Goal: Check status: Check status

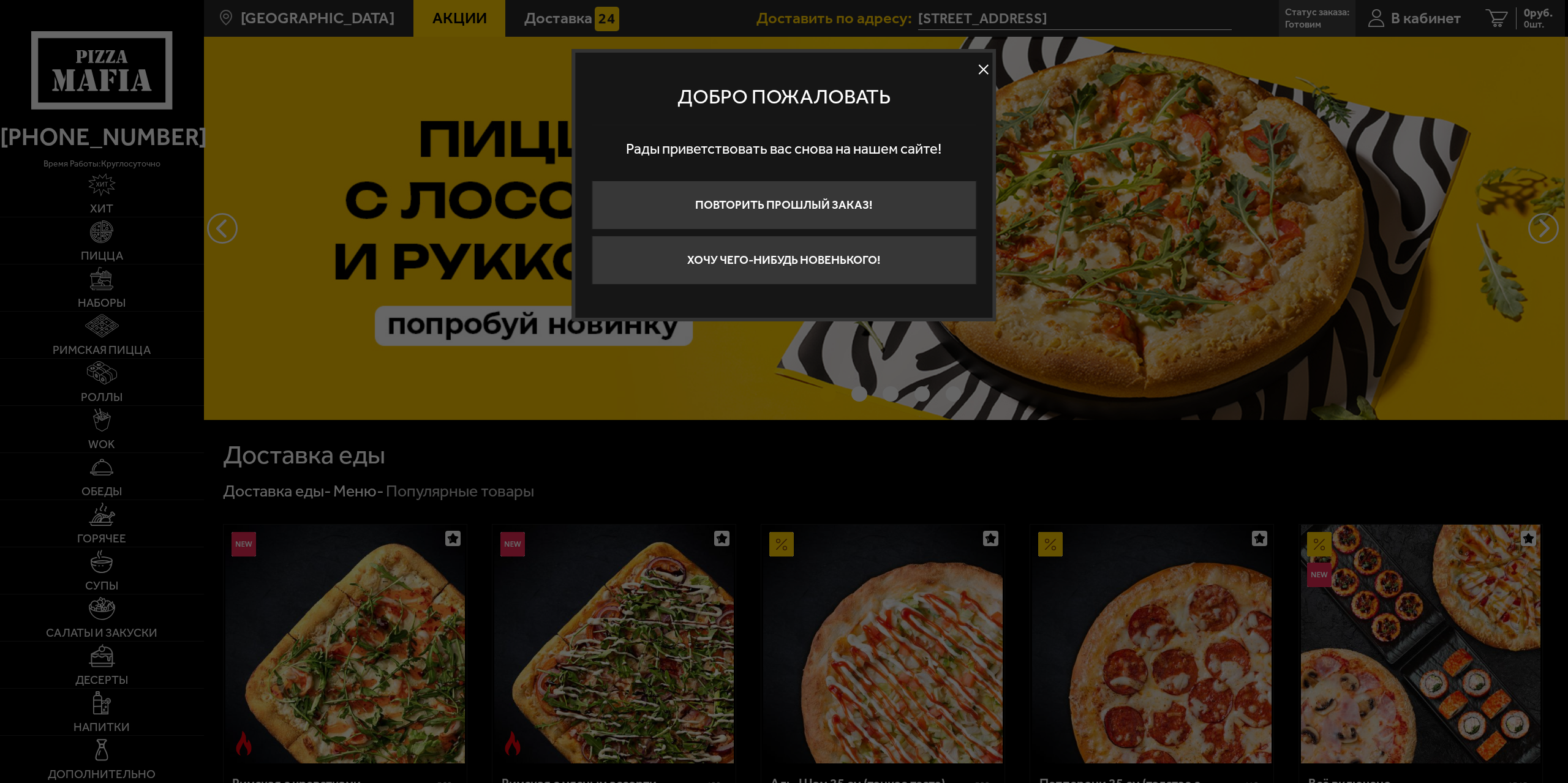
drag, startPoint x: 987, startPoint y: 67, endPoint x: 1181, endPoint y: 82, distance: 194.6
click at [987, 67] on button at bounding box center [983, 69] width 18 height 18
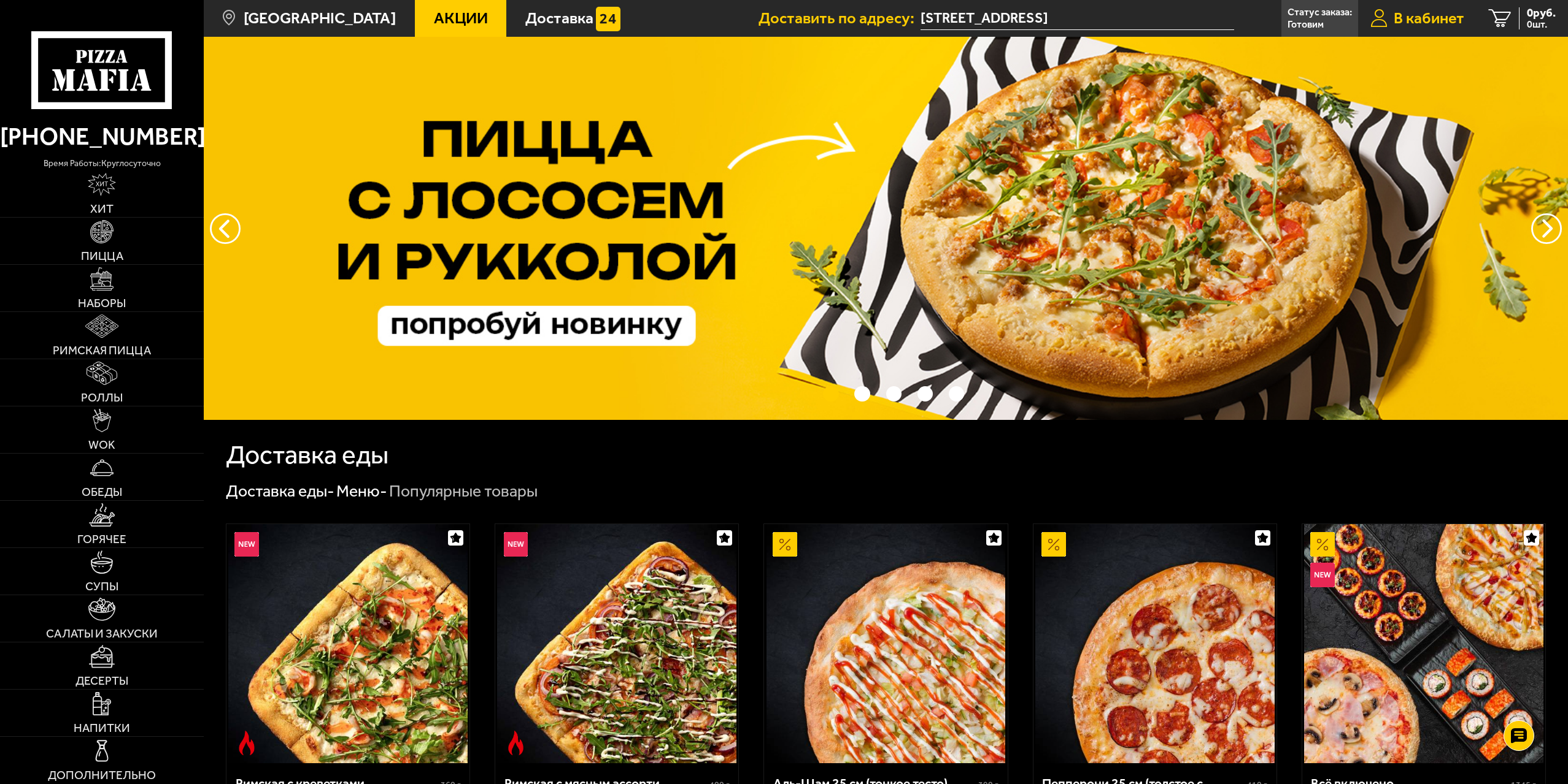
click at [1421, 17] on span "В кабинет" at bounding box center [1429, 18] width 71 height 16
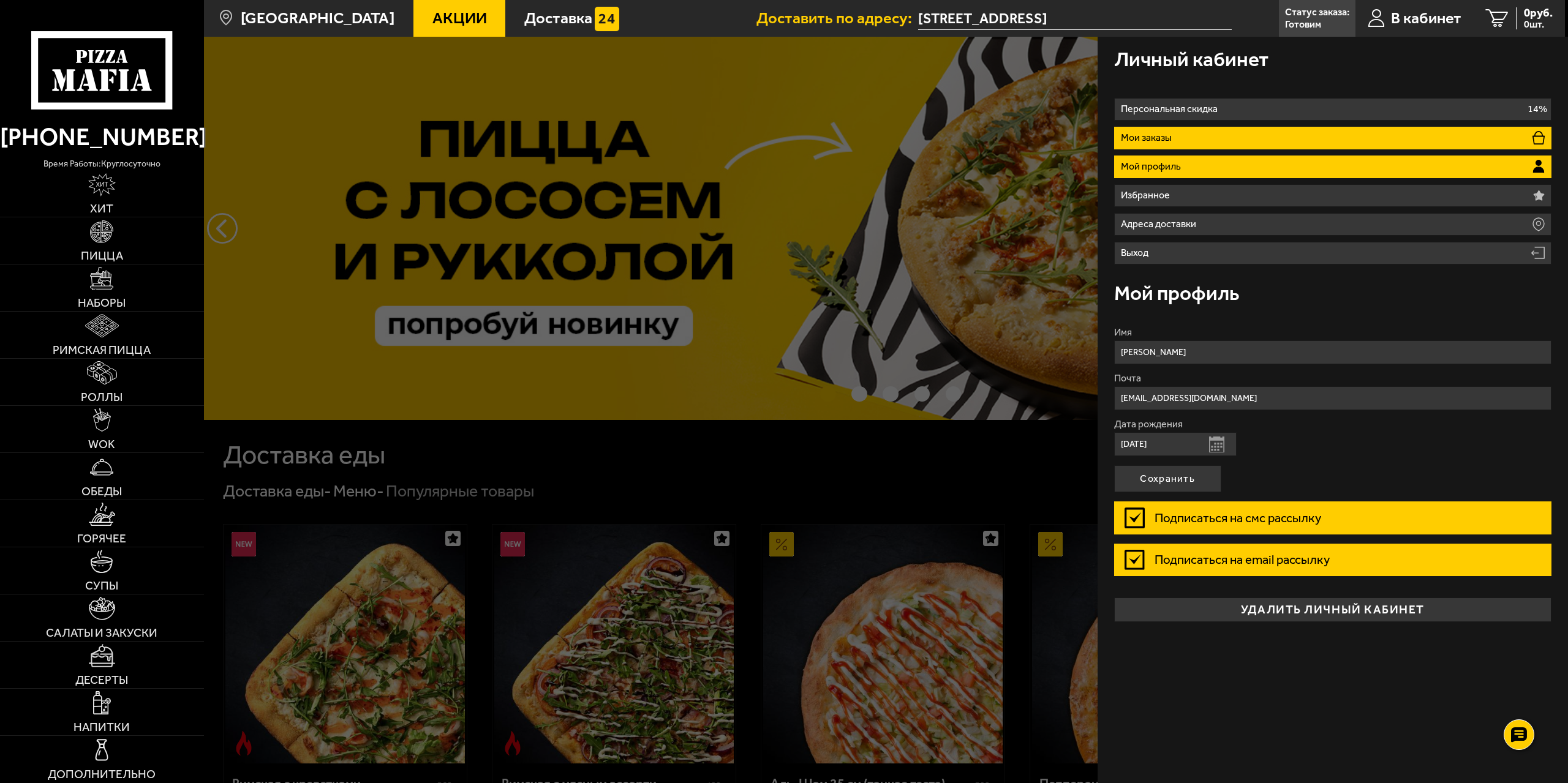
click at [1205, 132] on li "Мои заказы" at bounding box center [1333, 138] width 438 height 22
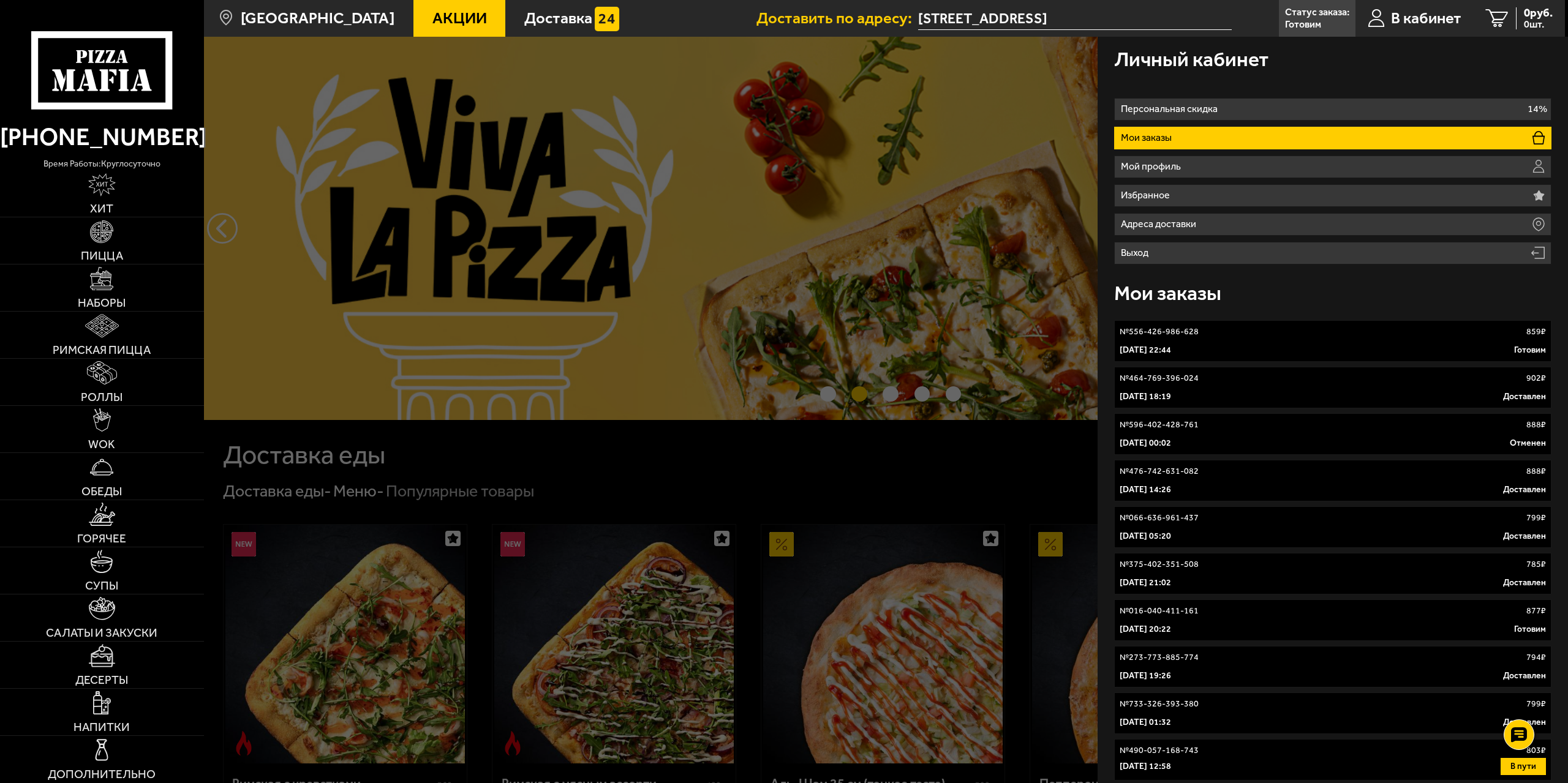
click at [1376, 341] on link "№ 556-426-986-628 859 ₽ [DATE] 22:44 Готовим" at bounding box center [1333, 341] width 438 height 42
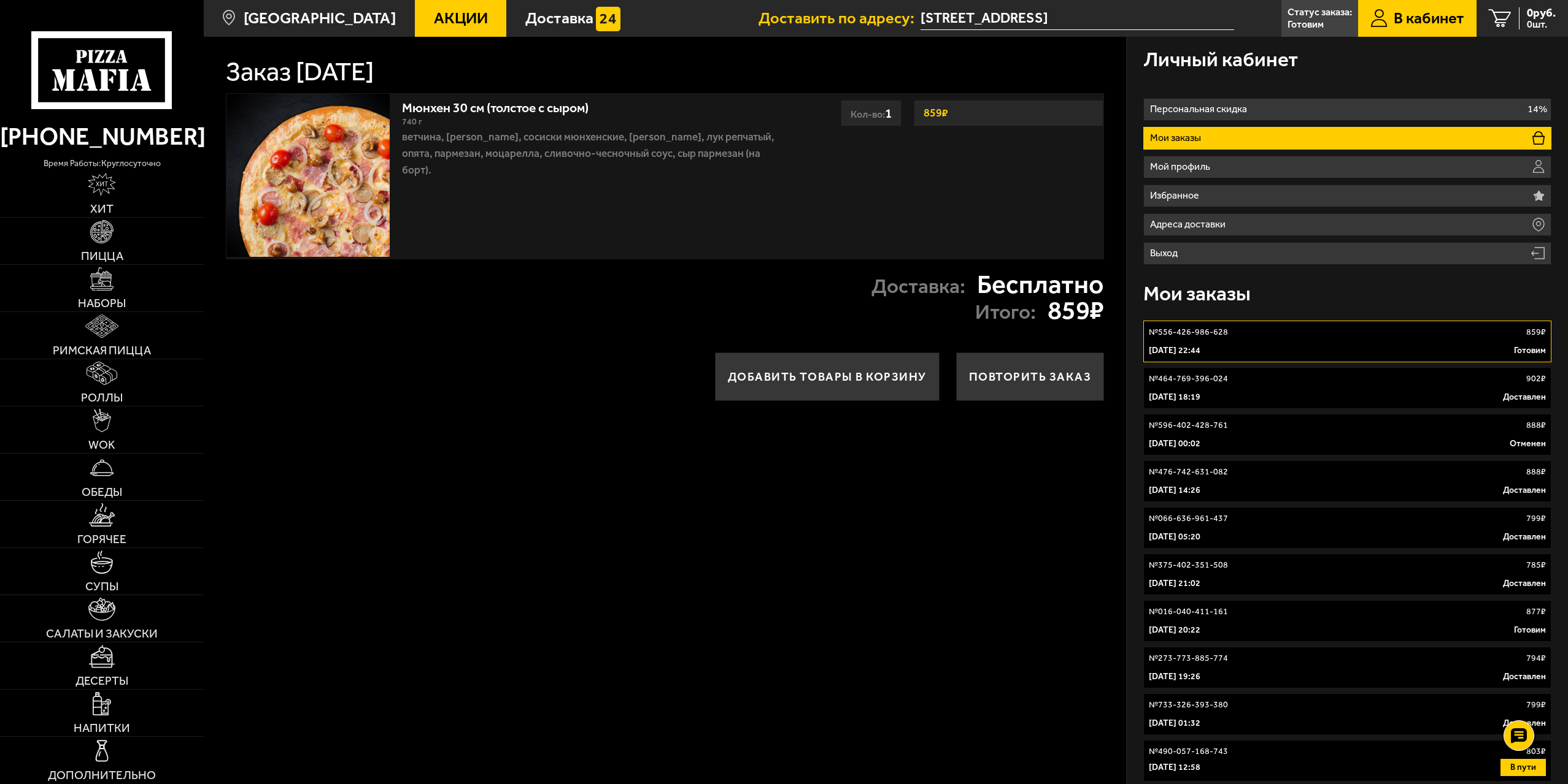
click at [356, 120] on img at bounding box center [309, 175] width 164 height 163
type input "[STREET_ADDRESS]"
click at [1250, 348] on div "[DATE] 22:44 Готовим" at bounding box center [1347, 350] width 397 height 13
click at [374, 80] on h1 "Заказ [DATE]" at bounding box center [300, 72] width 148 height 26
click at [1309, 27] on p "Готовим" at bounding box center [1305, 24] width 36 height 10
